Goal: Book appointment/travel/reservation

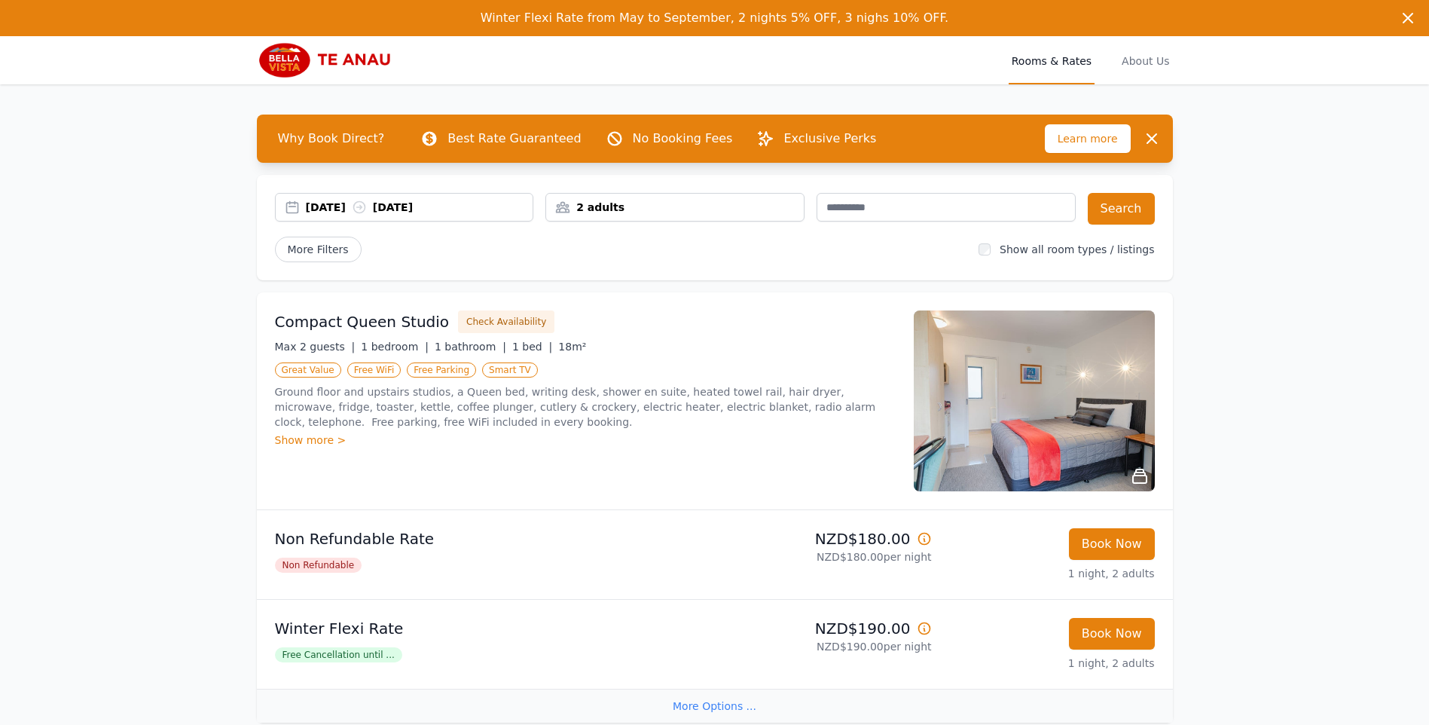
click at [334, 211] on div "[DATE] [DATE]" at bounding box center [419, 207] width 227 height 15
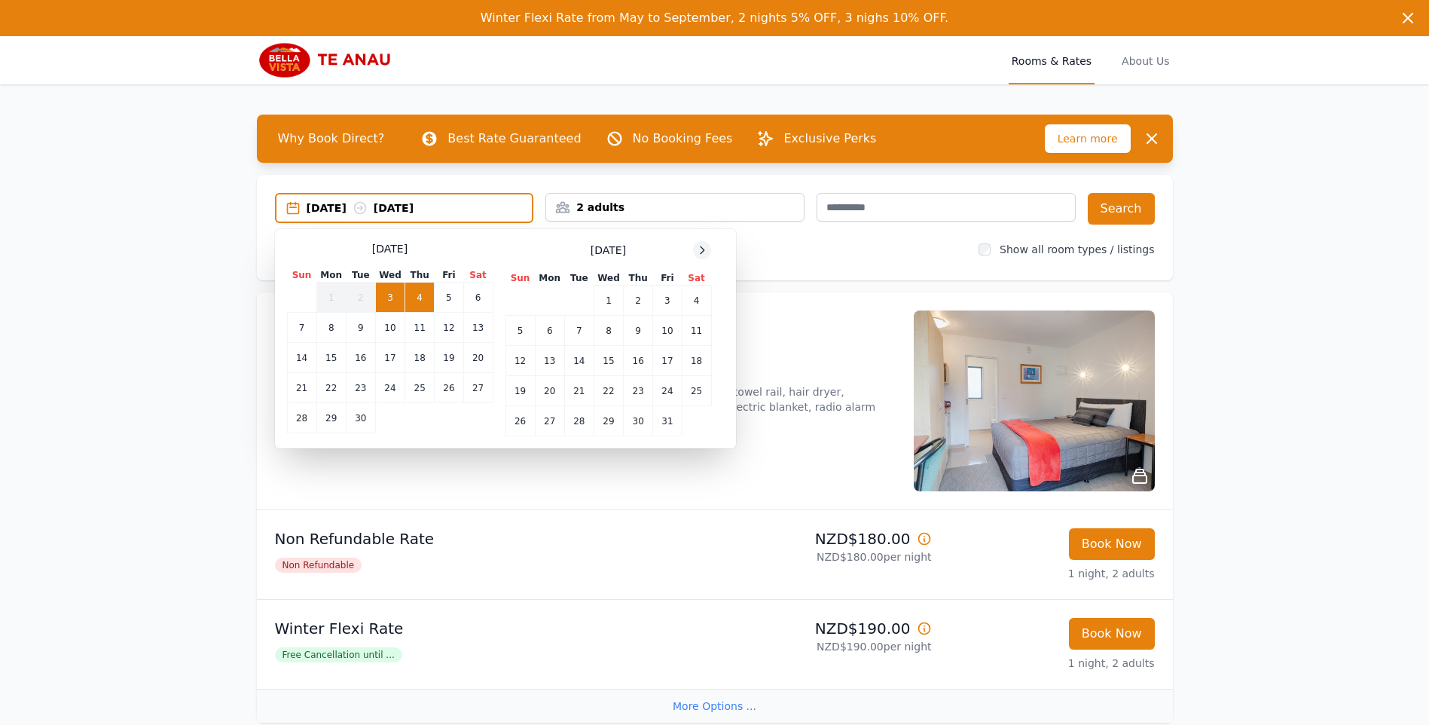
click at [702, 251] on icon at bounding box center [702, 250] width 12 height 12
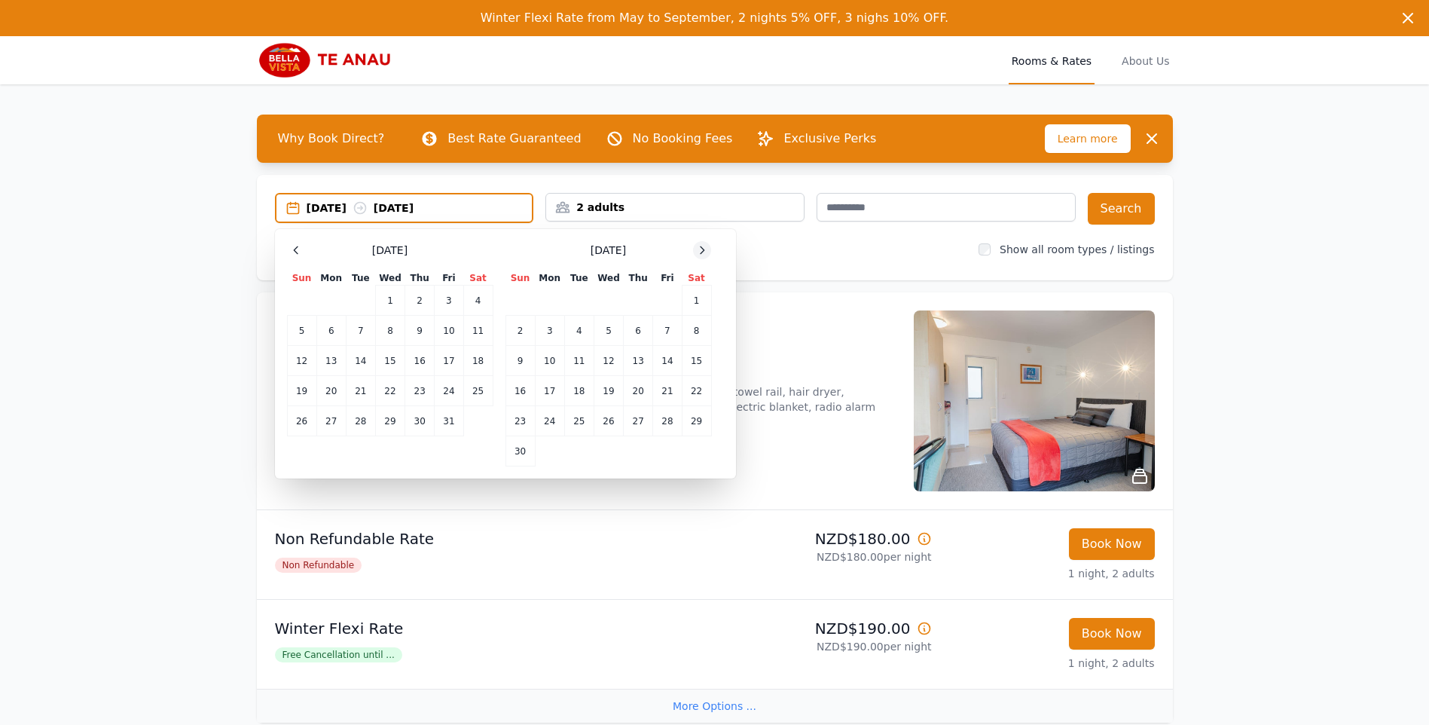
click at [702, 251] on icon at bounding box center [702, 250] width 12 height 12
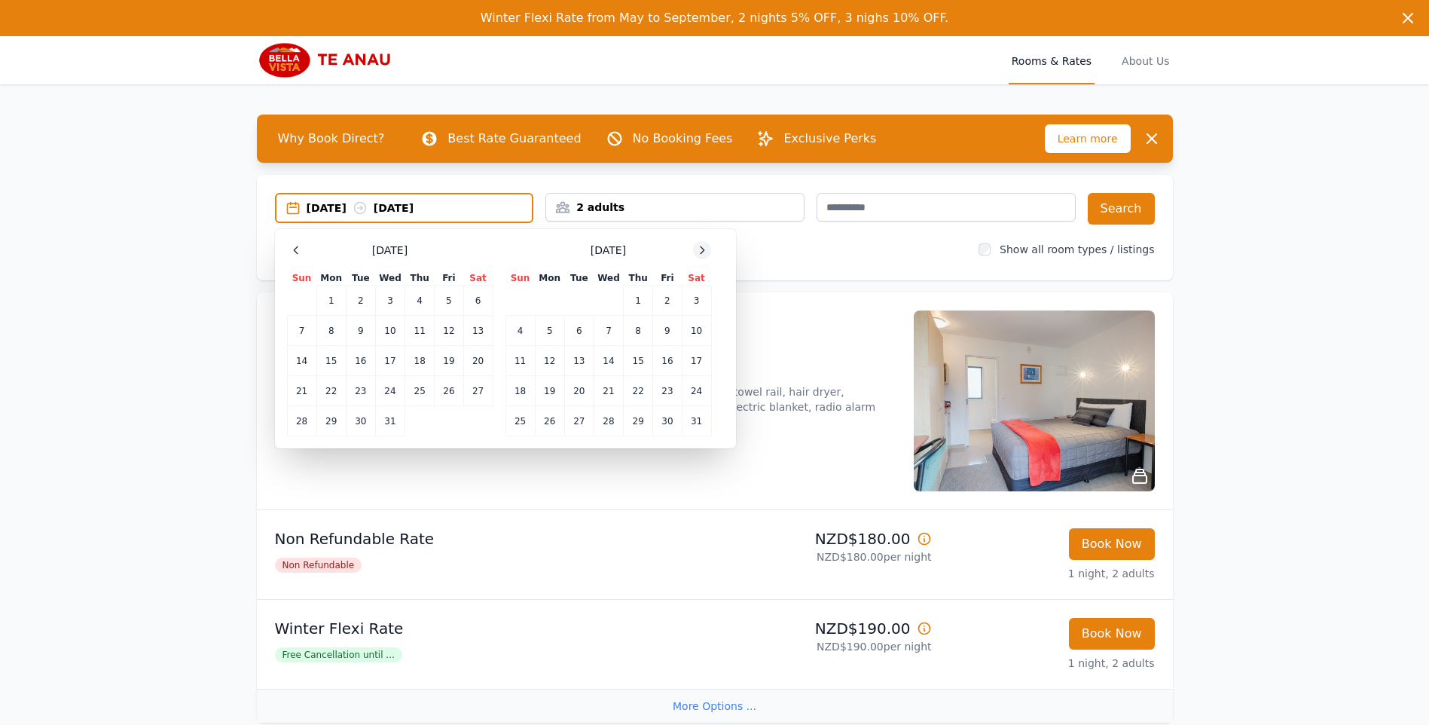
click at [702, 251] on icon at bounding box center [702, 250] width 12 height 12
click at [658, 394] on td "27" at bounding box center [667, 391] width 29 height 30
click at [700, 392] on td "28" at bounding box center [696, 391] width 29 height 30
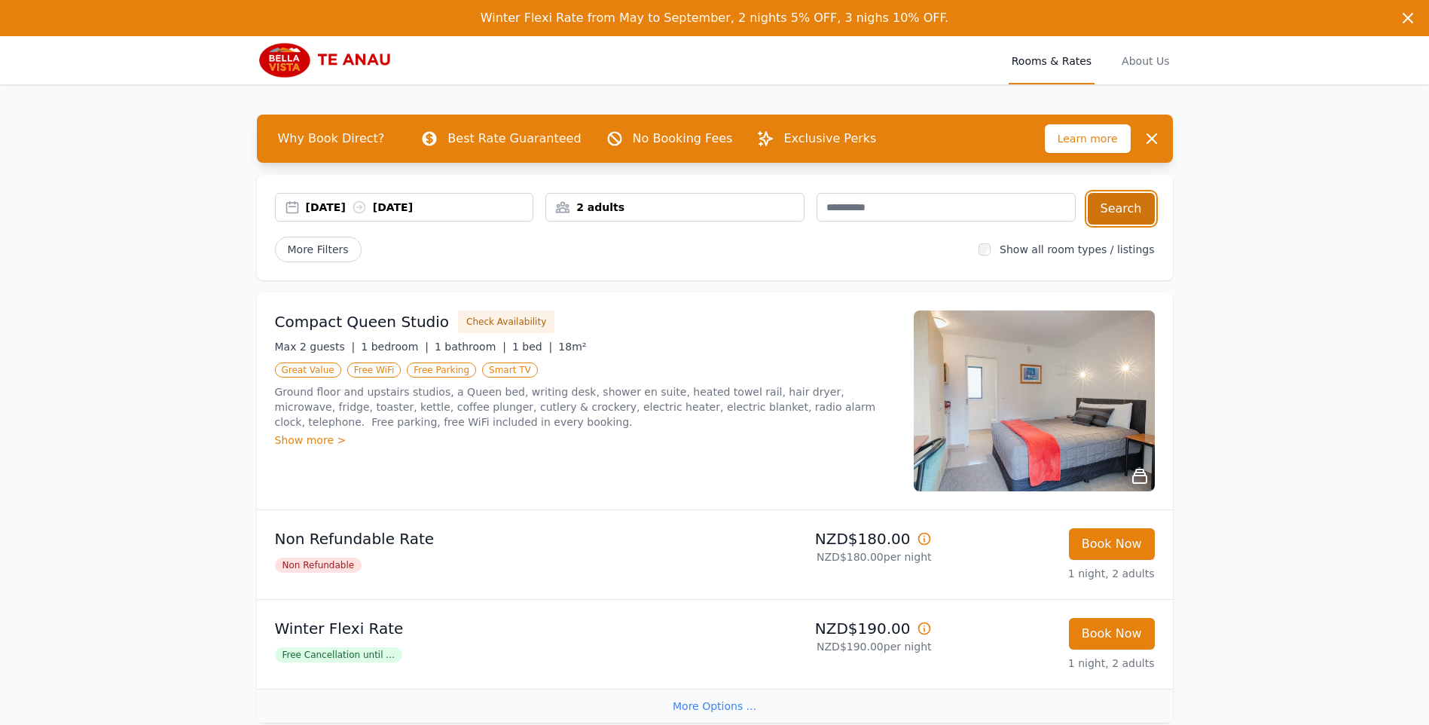
click at [1128, 209] on button "Search" at bounding box center [1121, 209] width 67 height 32
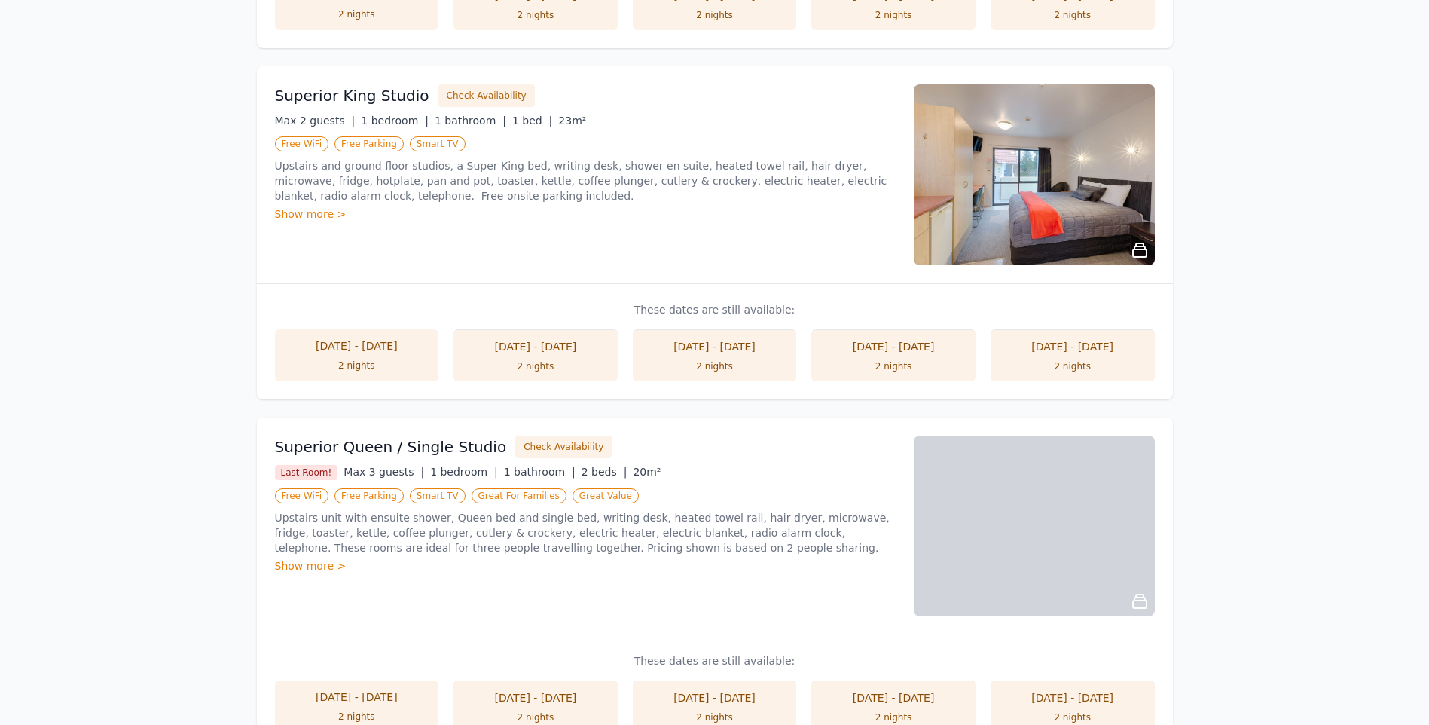
scroll to position [603, 0]
